Goal: Task Accomplishment & Management: Complete application form

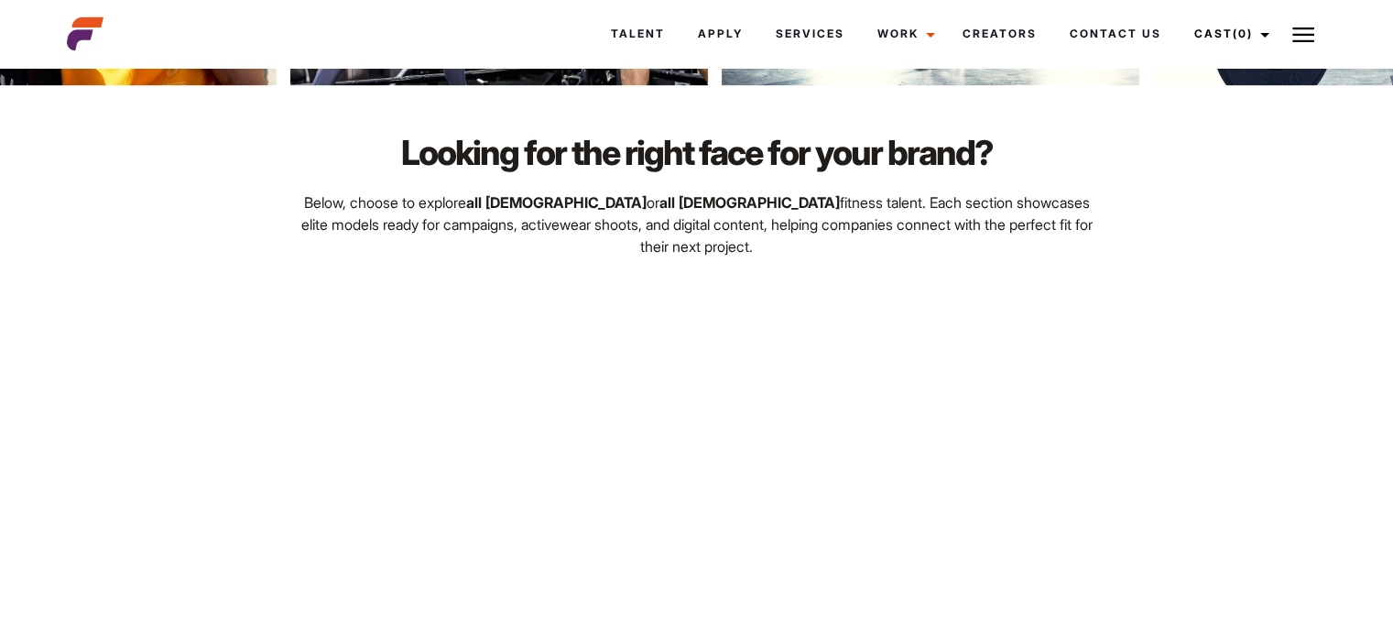
scroll to position [1035, 0]
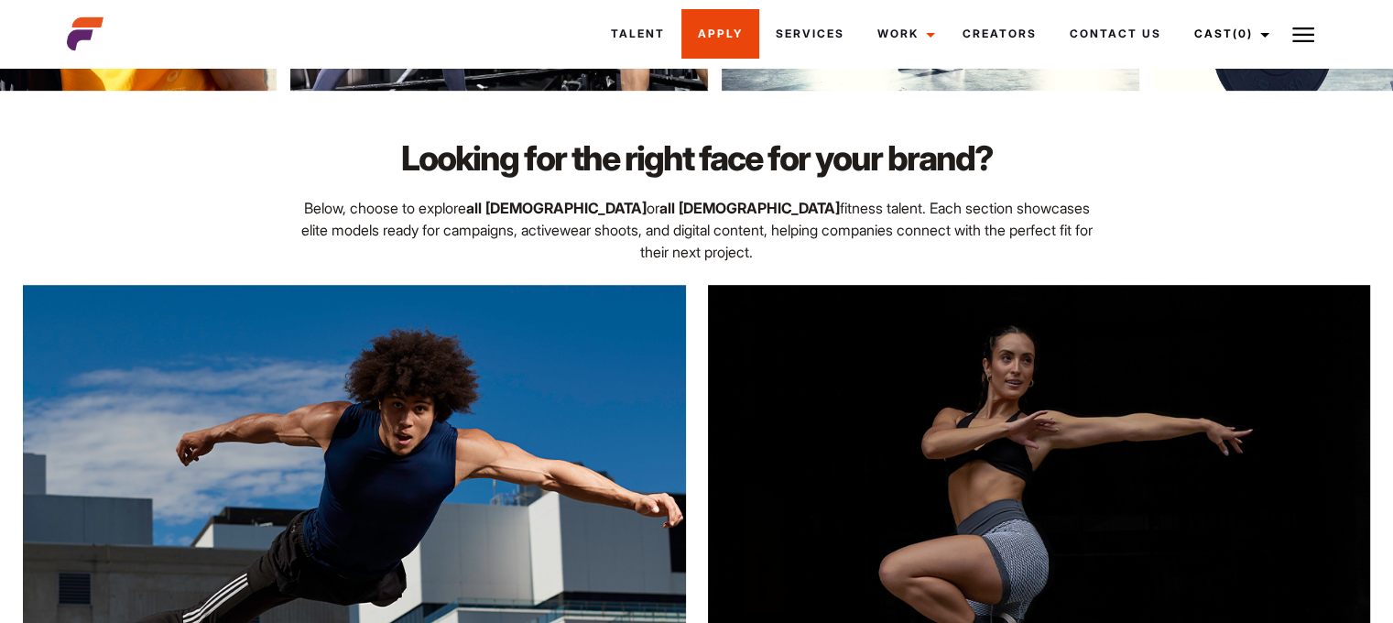
click at [713, 22] on link "Apply" at bounding box center [720, 33] width 78 height 49
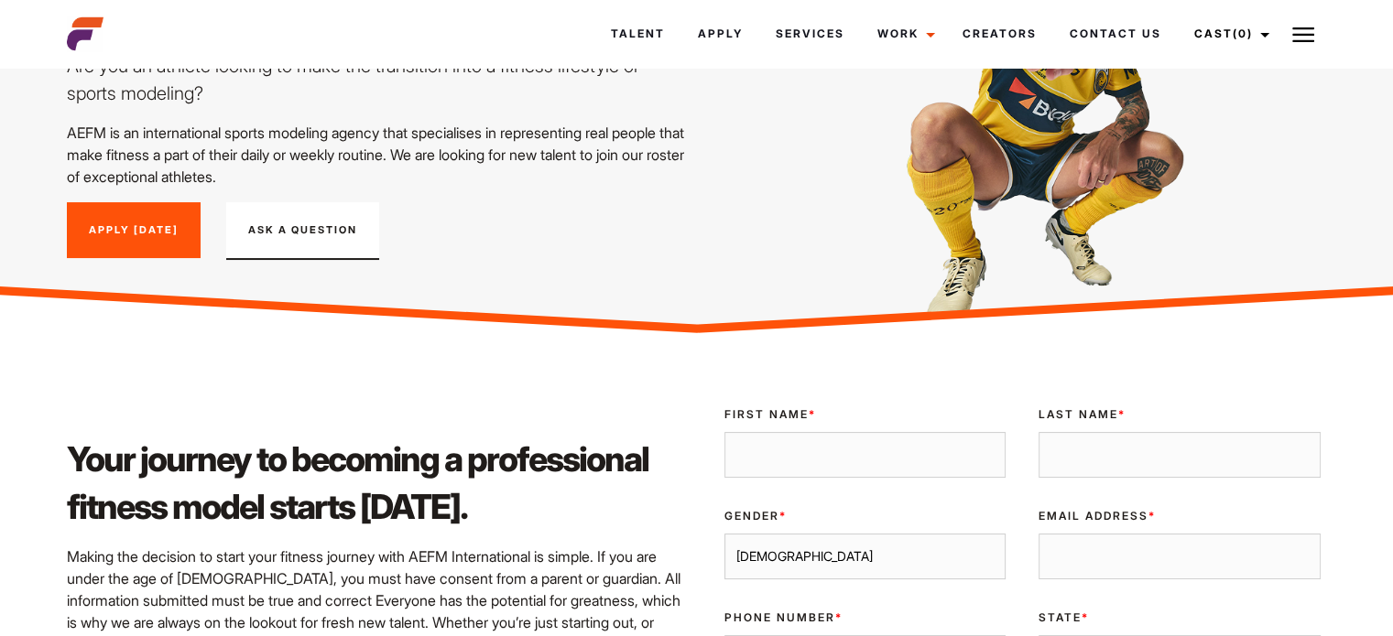
click at [129, 222] on link "Apply [DATE]" at bounding box center [134, 230] width 134 height 57
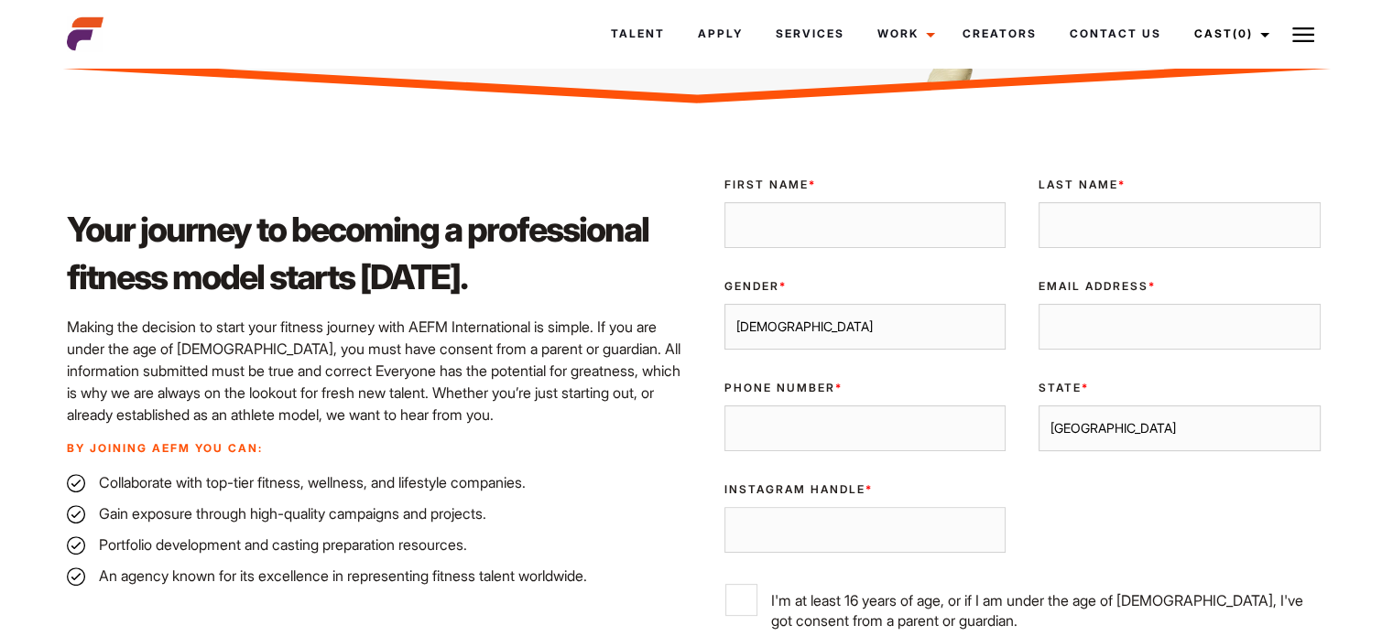
scroll to position [510, 0]
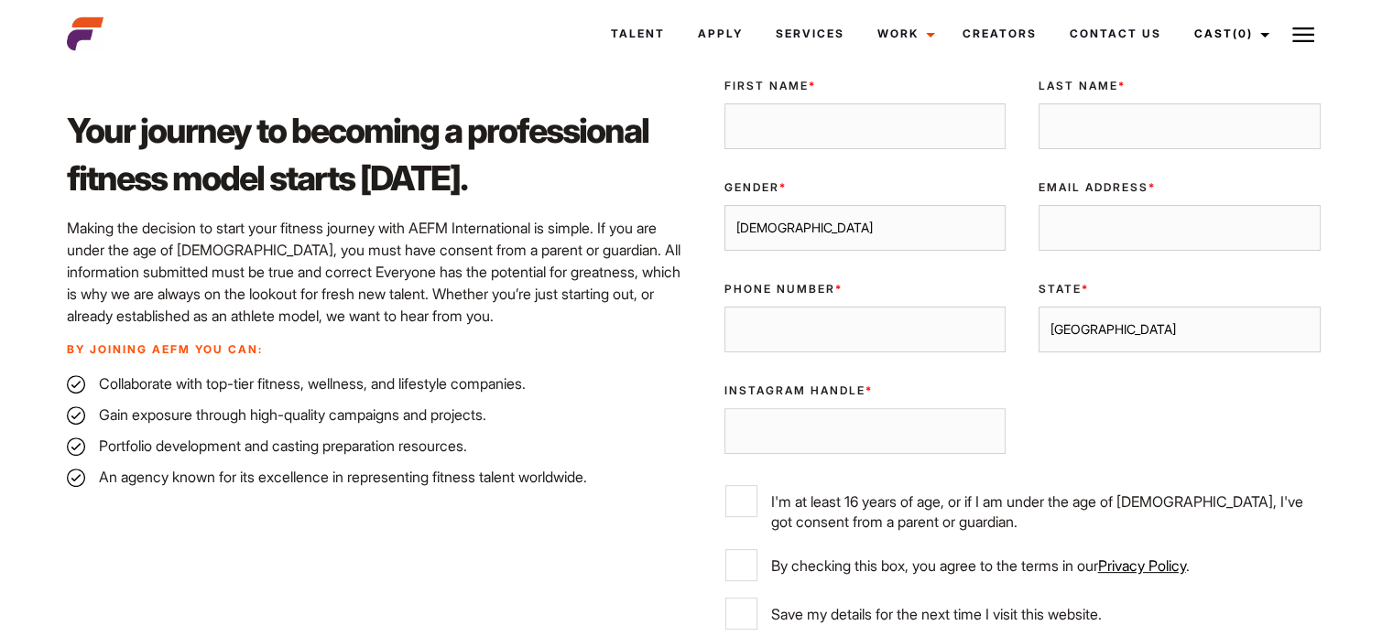
click at [831, 422] on input "Instagram Handle *" at bounding box center [865, 431] width 282 height 46
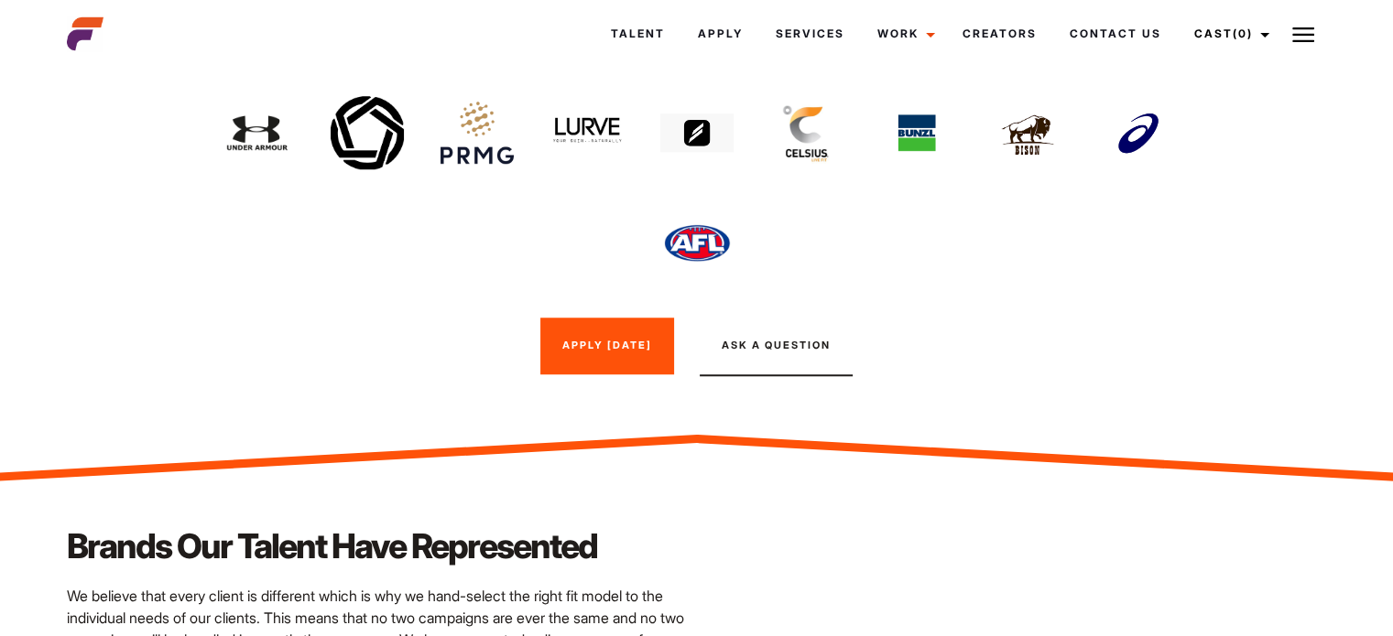
scroll to position [1500, 0]
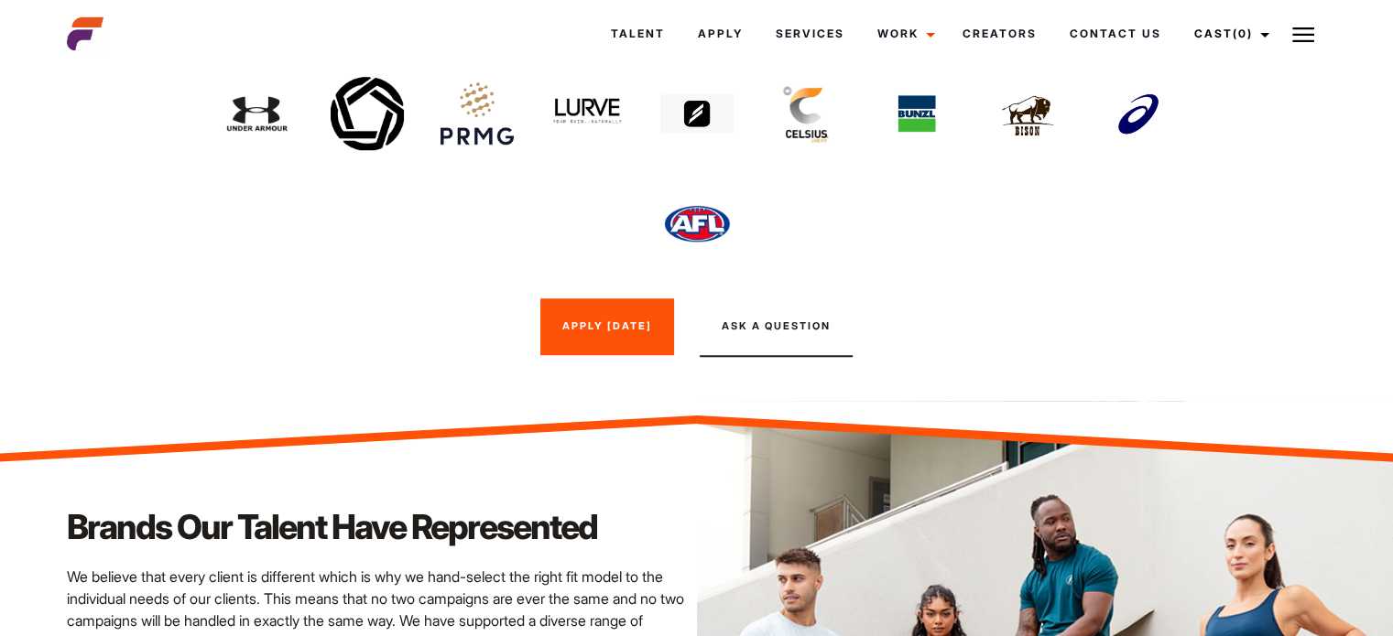
click at [632, 321] on link "Apply [DATE]" at bounding box center [607, 327] width 134 height 57
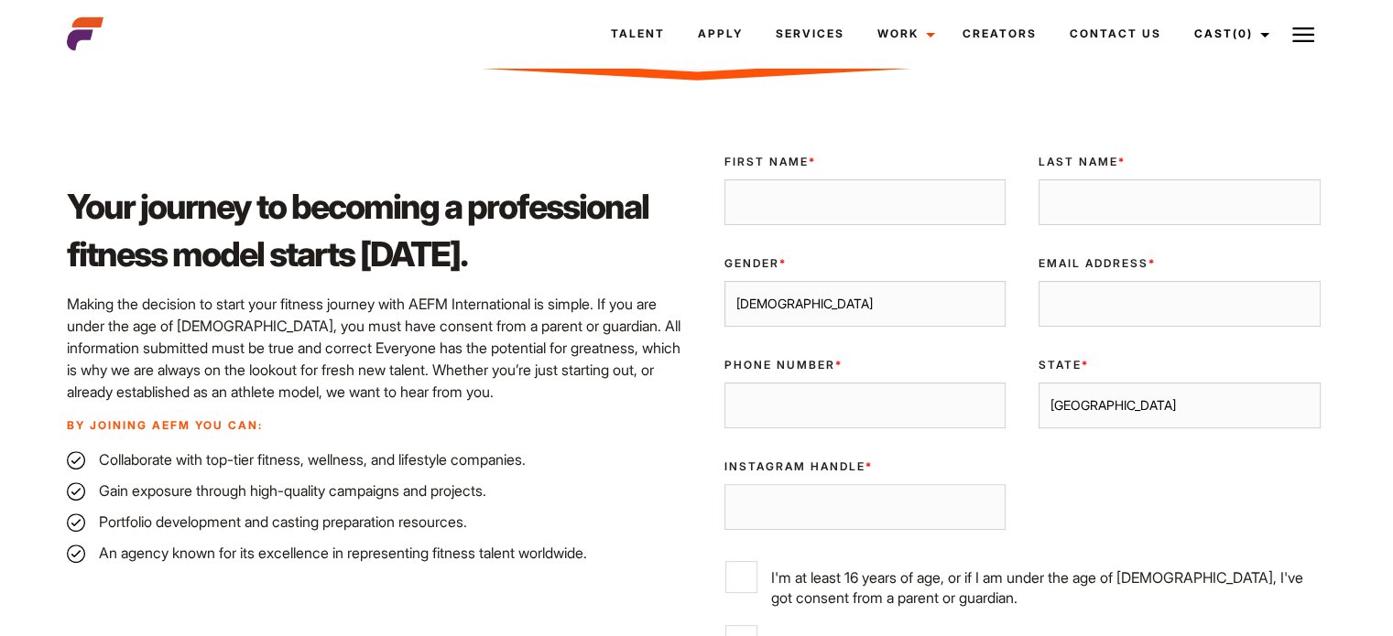
scroll to position [432, 0]
